Goal: Transaction & Acquisition: Purchase product/service

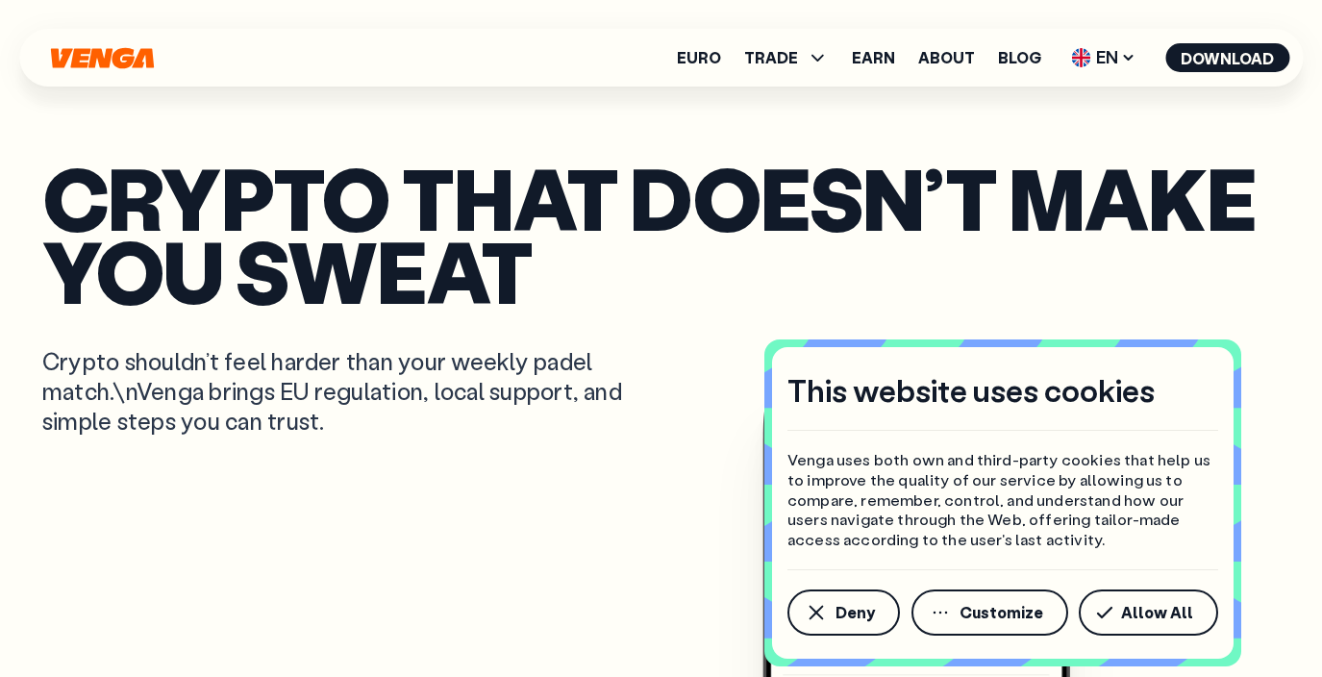
select select "******"
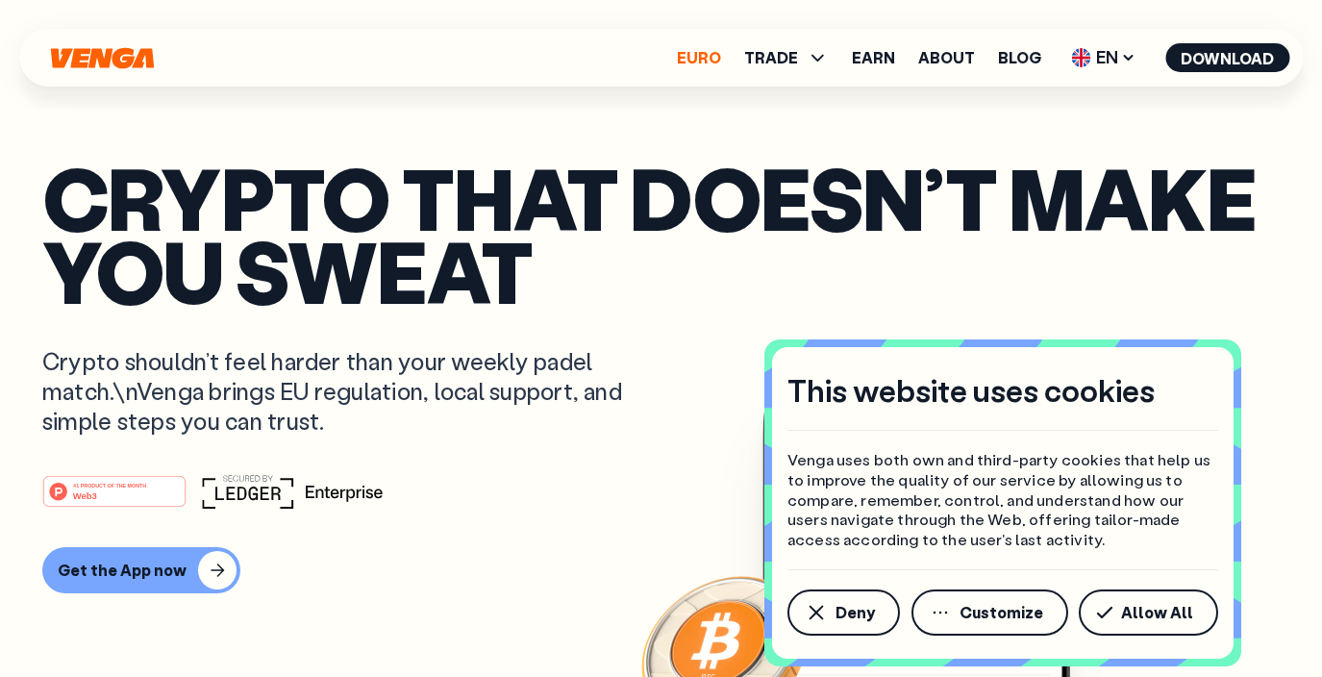
click at [688, 53] on link "Euro" at bounding box center [699, 57] width 44 height 15
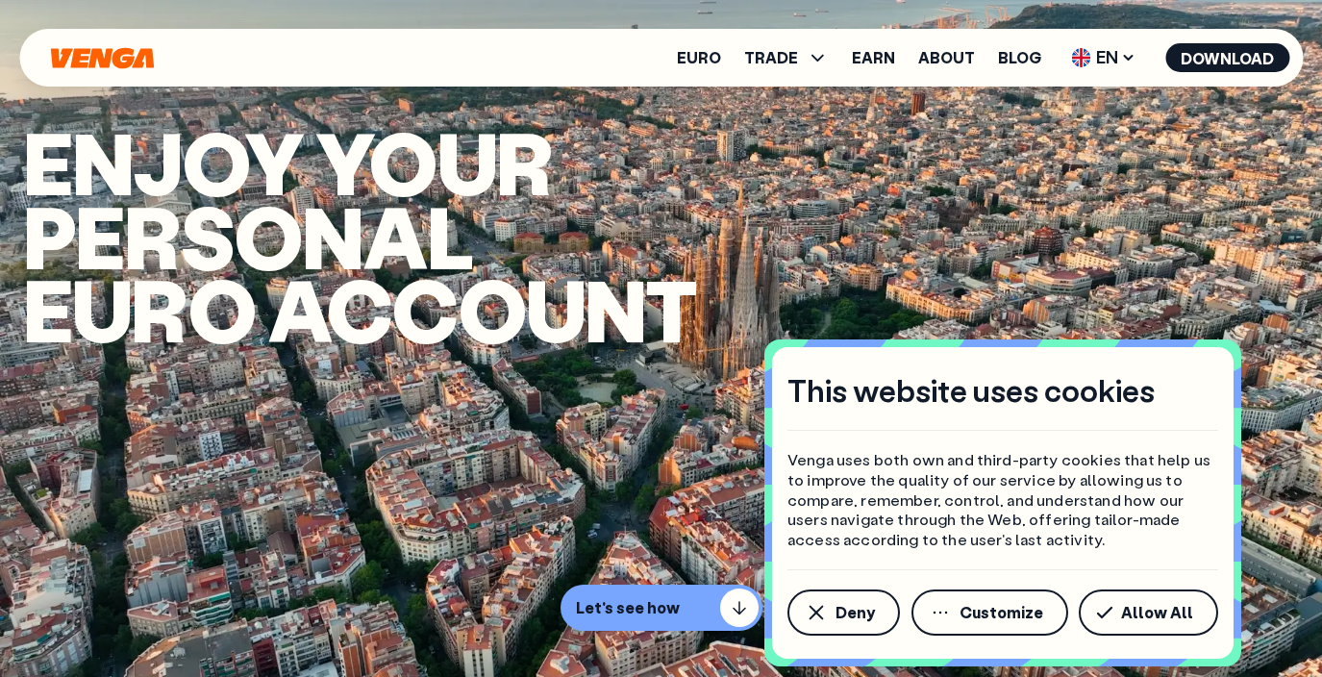
click at [753, 69] on ul "Euro TRADE Buy Sell Swap Exchange Earn About Blog EN English - EN Español - ES …" at bounding box center [983, 57] width 612 height 31
click at [769, 64] on span "TRADE" at bounding box center [771, 57] width 54 height 15
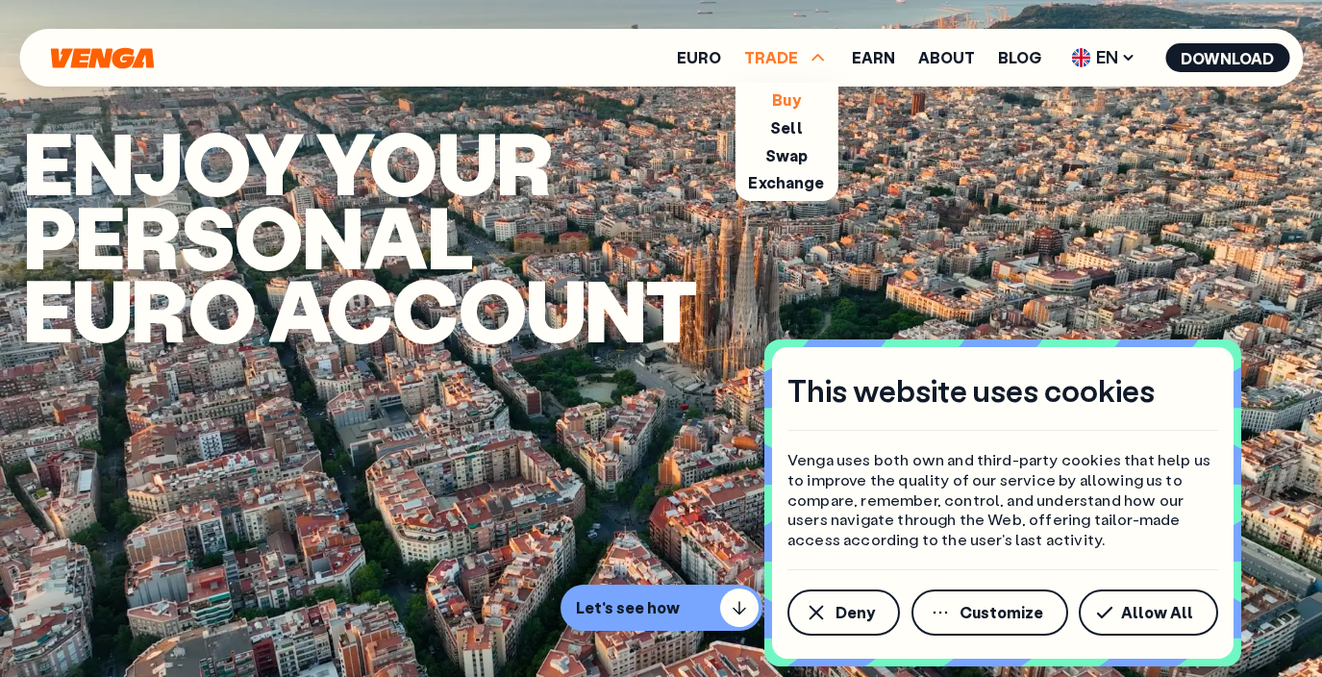
click at [785, 99] on link "Buy" at bounding box center [786, 99] width 28 height 20
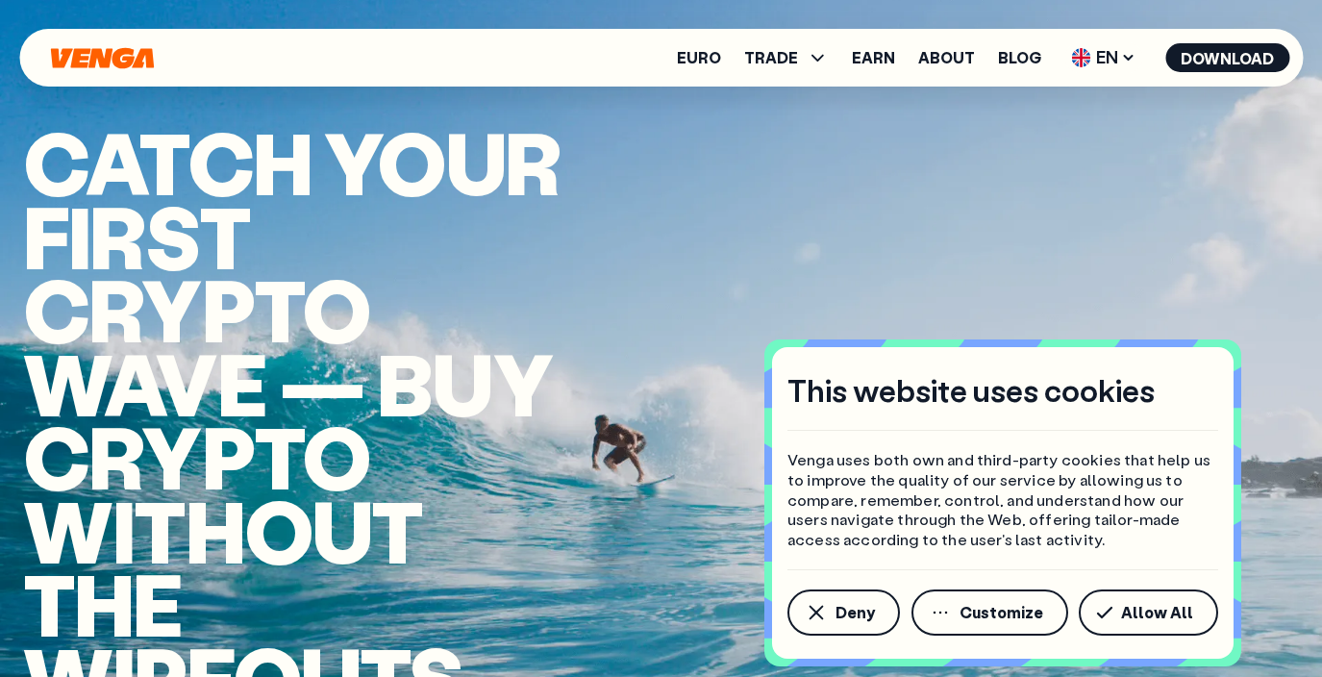
click at [1132, 636] on div "This website uses cookies Venga uses both own and third-party cookies that help…" at bounding box center [1002, 502] width 461 height 311
click at [1125, 606] on button "Allow All" at bounding box center [1147, 612] width 139 height 46
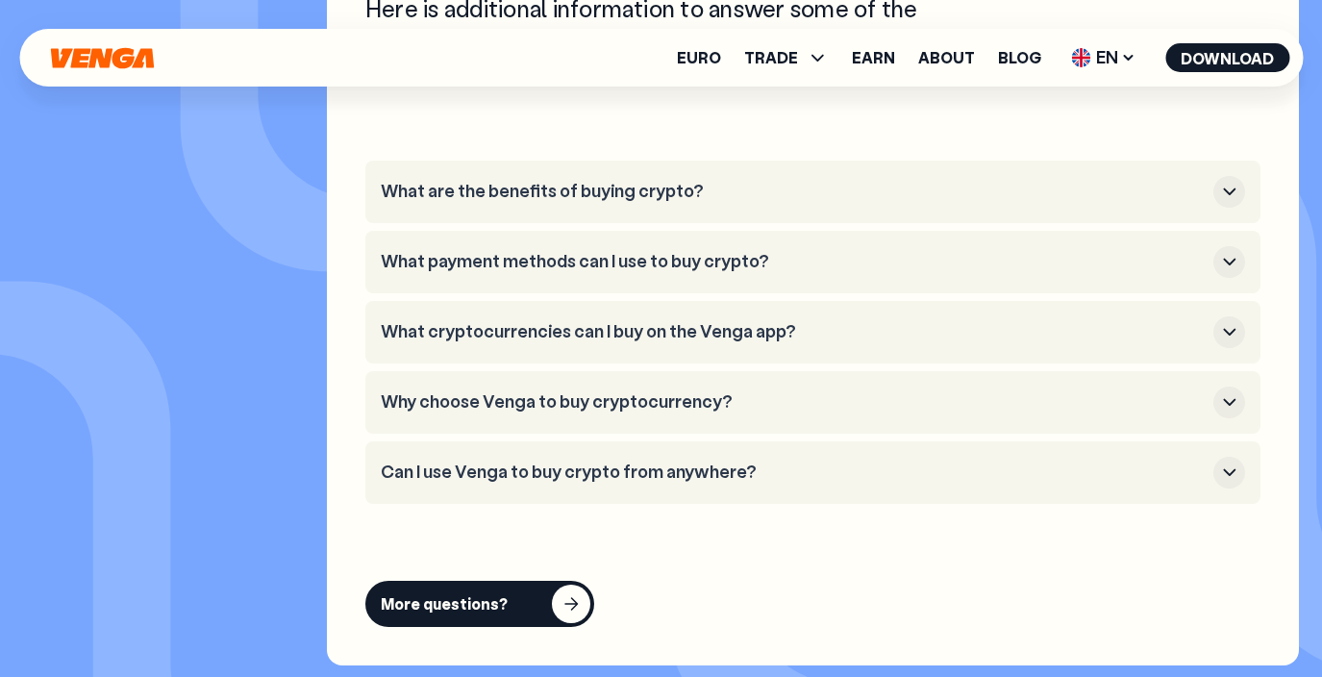
scroll to position [7112, 0]
click at [939, 266] on li "What payment methods can I use to buy crypto?" at bounding box center [812, 261] width 895 height 62
click at [939, 250] on h3 "What payment methods can I use to buy crypto?" at bounding box center [793, 260] width 825 height 21
